Goal: Information Seeking & Learning: Learn about a topic

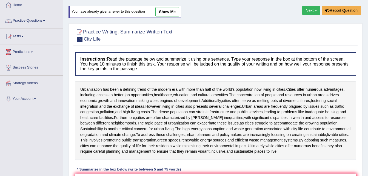
scroll to position [27, 0]
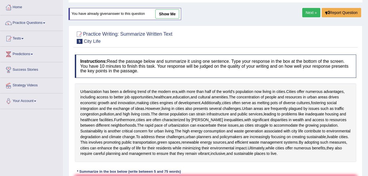
click at [23, 85] on link "Strategy Videos" at bounding box center [31, 85] width 62 height 14
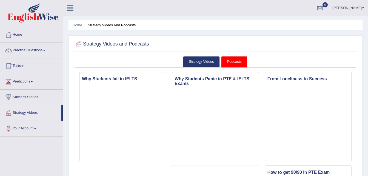
click at [38, 49] on link "Practice Questions" at bounding box center [31, 50] width 62 height 14
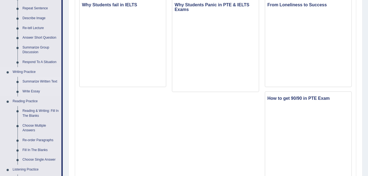
scroll to position [82, 0]
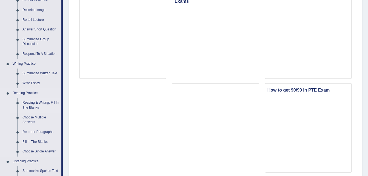
click at [43, 101] on link "Reading & Writing: Fill In The Blanks" at bounding box center [40, 105] width 41 height 15
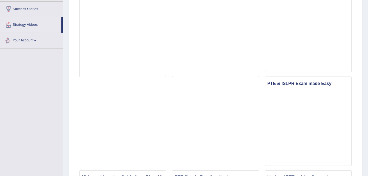
scroll to position [360, 0]
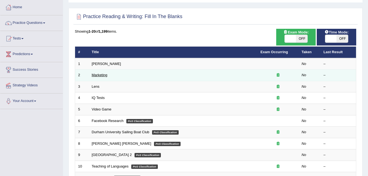
click at [104, 76] on link "Marketing" at bounding box center [100, 75] width 16 height 4
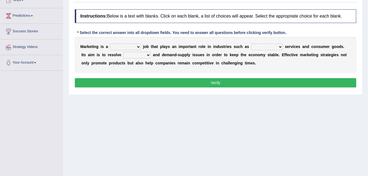
scroll to position [57, 0]
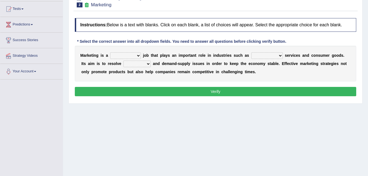
click at [134, 55] on select "professional flexible parochial descriptive" at bounding box center [125, 55] width 31 height 7
select select "professional"
click at [110, 52] on select "professional flexible parochial descriptive" at bounding box center [125, 55] width 31 height 7
click at [267, 56] on select "civil financial conventional foremost" at bounding box center [267, 55] width 32 height 7
select select "financial"
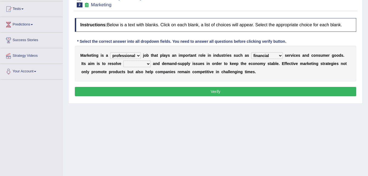
click at [251, 52] on select "civil financial conventional foremost" at bounding box center [267, 55] width 32 height 7
click at [268, 55] on select "civil financial conventional foremost" at bounding box center [267, 55] width 32 height 7
click at [126, 63] on select "imbalance excess symmetry budget" at bounding box center [136, 64] width 27 height 7
select select "budget"
click at [123, 61] on select "imbalance excess symmetry budget" at bounding box center [136, 64] width 27 height 7
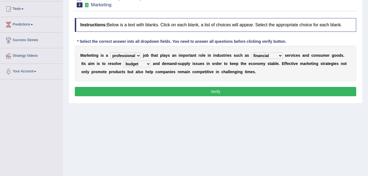
click at [213, 90] on button "Verify" at bounding box center [215, 91] width 281 height 9
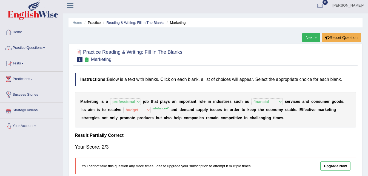
scroll to position [2, 0]
click at [310, 35] on link "Next »" at bounding box center [311, 37] width 18 height 9
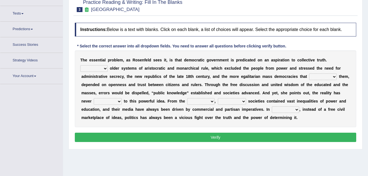
scroll to position [58, 0]
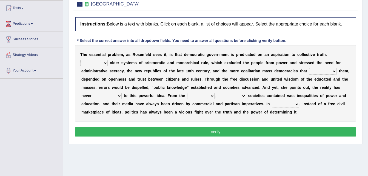
click at [108, 60] on select "Like Unlike Likely Safely" at bounding box center [93, 63] width 27 height 7
select select "Likely"
click at [108, 60] on select "Like Unlike Likely Safely" at bounding box center [93, 63] width 27 height 7
click at [309, 71] on select "readed grated succeeded printed" at bounding box center [323, 71] width 28 height 7
select select "succeeded"
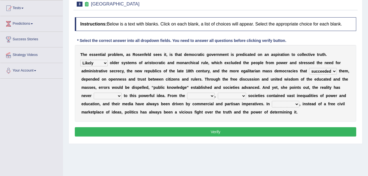
click at [309, 68] on select "readed grated succeeded printed" at bounding box center [323, 71] width 28 height 7
click at [122, 93] on select "saved up stood up brought up lived up" at bounding box center [108, 96] width 28 height 7
select select "brought up"
click at [122, 93] on select "saved up stood up brought up lived up" at bounding box center [108, 96] width 28 height 7
click at [187, 96] on select "outset ranged stood caught" at bounding box center [200, 96] width 27 height 7
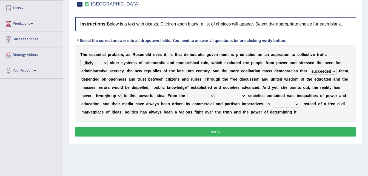
select select "ranged"
click at [187, 93] on select "outset ranged stood caught" at bounding box center [200, 96] width 27 height 7
click at [218, 95] on select "freedom democratic media stilled" at bounding box center [232, 96] width 28 height 7
select select "democratic"
click at [218, 93] on select "freedom democratic media stilled" at bounding box center [232, 96] width 28 height 7
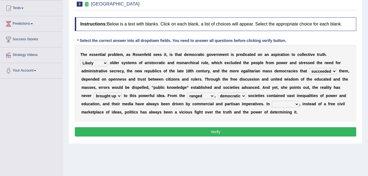
click at [272, 103] on select "power practice ideas fought" at bounding box center [285, 104] width 27 height 7
select select "power"
click at [272, 101] on select "power practice ideas fought" at bounding box center [285, 104] width 27 height 7
click at [218, 131] on button "Verify" at bounding box center [215, 131] width 281 height 9
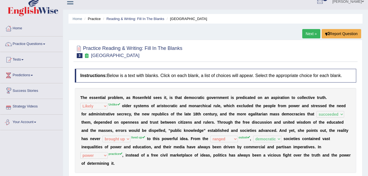
scroll to position [0, 0]
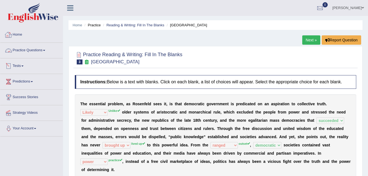
click at [36, 51] on link "Practice Questions" at bounding box center [31, 50] width 62 height 14
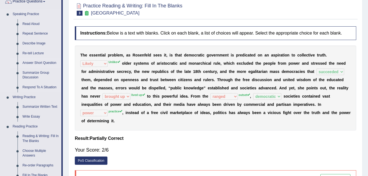
scroll to position [55, 0]
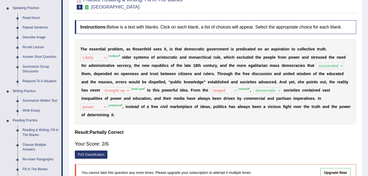
click at [32, 110] on link "Write Essay" at bounding box center [40, 111] width 41 height 10
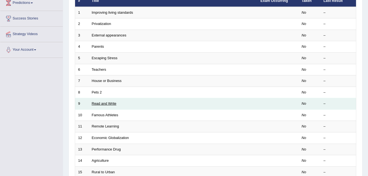
scroll to position [55, 0]
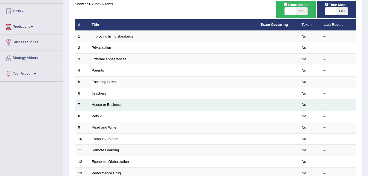
click at [112, 104] on link "House or Business" at bounding box center [107, 104] width 30 height 4
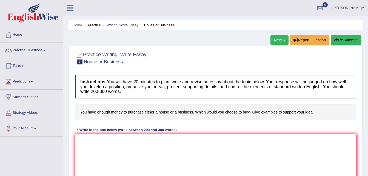
scroll to position [27, 0]
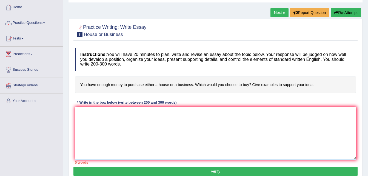
click at [188, 114] on textarea at bounding box center [215, 133] width 281 height 53
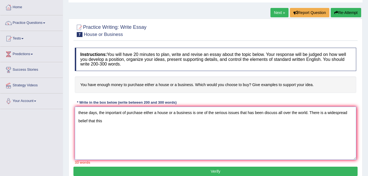
click at [80, 111] on textarea "these days, the important of purchase either a house or a business is one of th…" at bounding box center [215, 133] width 281 height 53
click at [127, 112] on textarea "These days, the important of purchase either a house or a business is one of th…" at bounding box center [215, 133] width 281 height 53
drag, startPoint x: 173, startPoint y: 114, endPoint x: 176, endPoint y: 114, distance: 3.8
click at [174, 114] on textarea "These days, the important of what to prioritize purchase either a house or a bu…" at bounding box center [215, 133] width 281 height 53
click at [172, 121] on textarea "These days, the important of what to prioritize purchase either a house or a bu…" at bounding box center [215, 133] width 281 height 53
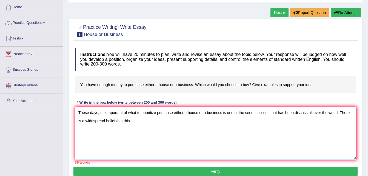
click at [157, 110] on textarea "These days, the important of what to prioritize purchase either a house or a bu…" at bounding box center [215, 133] width 281 height 53
click at [176, 113] on textarea "These days, the important of what to prioritize of purchase either a house or a…" at bounding box center [215, 133] width 281 height 53
click at [146, 120] on textarea "These days, the important of what to prioritize of purchasing either a house or…" at bounding box center [215, 133] width 281 height 53
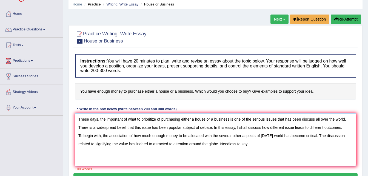
scroll to position [24, 0]
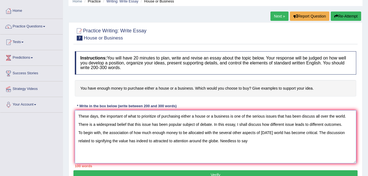
click at [79, 133] on textarea "These days, the important of what to prioritize of purchasing either a house or…" at bounding box center [215, 136] width 281 height 53
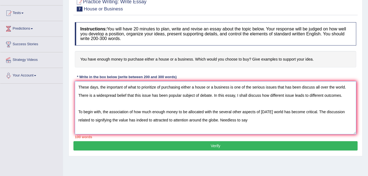
scroll to position [56, 0]
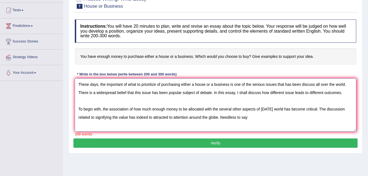
click at [221, 115] on textarea "These days, the important of what to prioritize of purchasing either a house or…" at bounding box center [215, 104] width 281 height 53
click at [188, 119] on textarea "These days, the important of what to prioritize of purchasing either a house or…" at bounding box center [215, 104] width 281 height 53
click at [290, 118] on textarea "These days, the important of what to prioritize of purchasing either a house or…" at bounding box center [215, 104] width 281 height 53
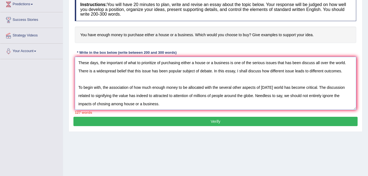
scroll to position [16, 0]
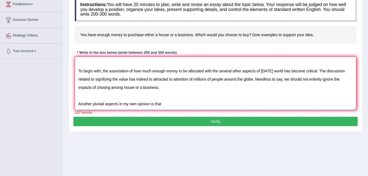
click at [164, 84] on textarea "These days, the important of what to prioritize of purchasing either a house or…" at bounding box center [215, 83] width 281 height 53
click at [168, 103] on textarea "These days, the important of what to prioritize of purchasing either a house or…" at bounding box center [215, 83] width 281 height 53
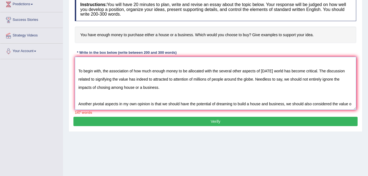
scroll to position [21, 0]
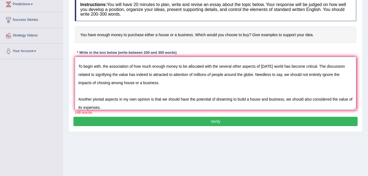
type textarea "These days, the important of what to prioritize of purchasing either a house or…"
click button "Verify" at bounding box center [215, 121] width 284 height 9
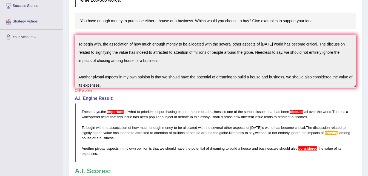
scroll to position [91, 0]
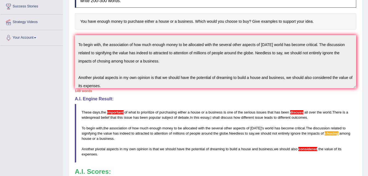
click at [257, 157] on blockquote "These days , the important of what to prioritize of purchasing either a house o…" at bounding box center [215, 133] width 281 height 59
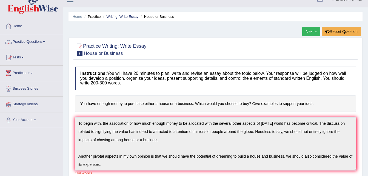
scroll to position [0, 0]
